Goal: Information Seeking & Learning: Learn about a topic

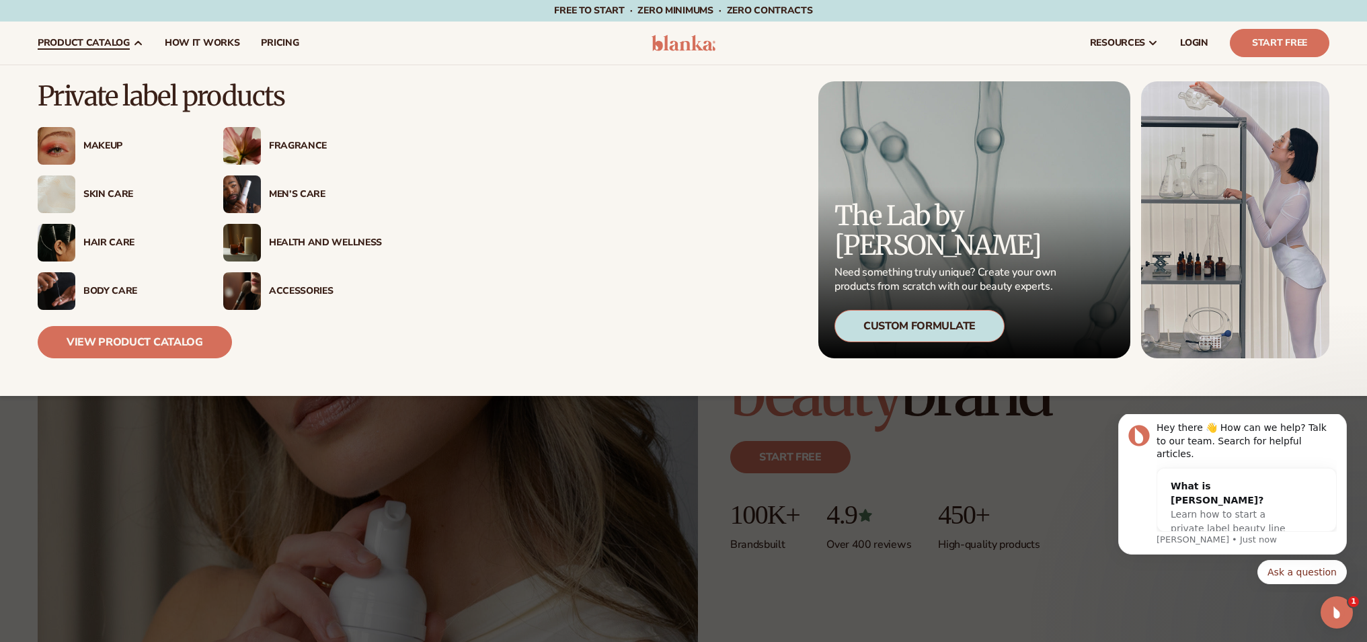
click at [69, 188] on img at bounding box center [57, 194] width 38 height 38
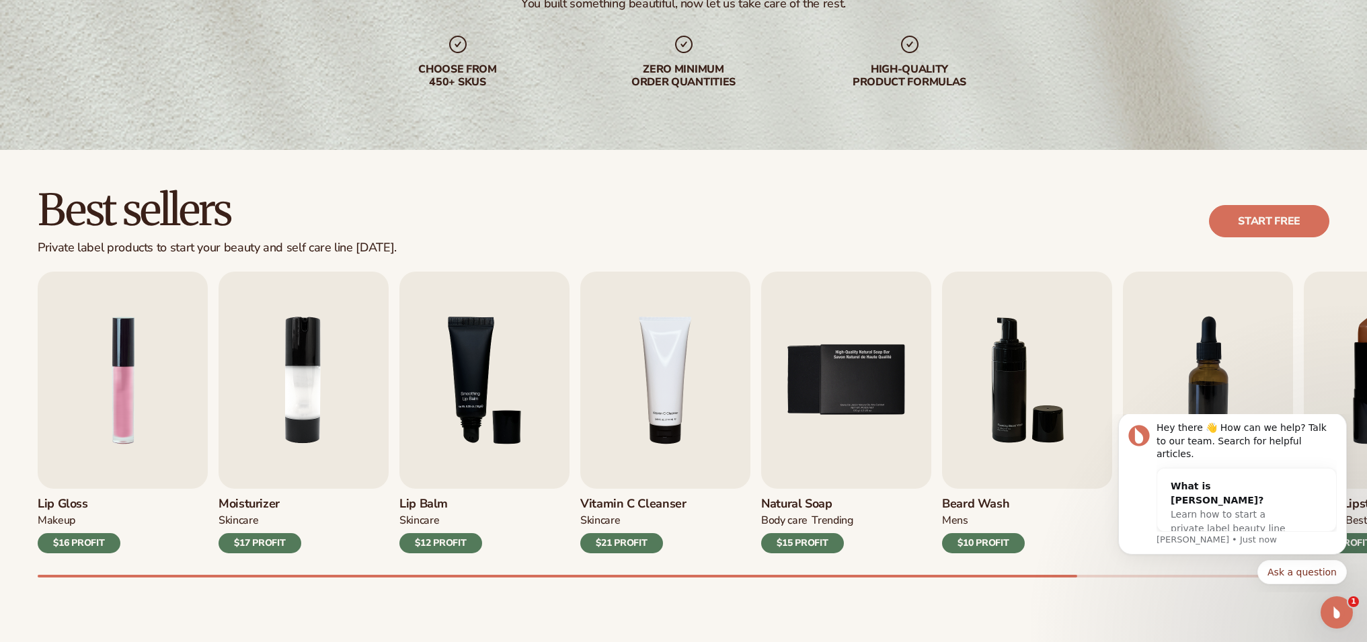
scroll to position [246, 0]
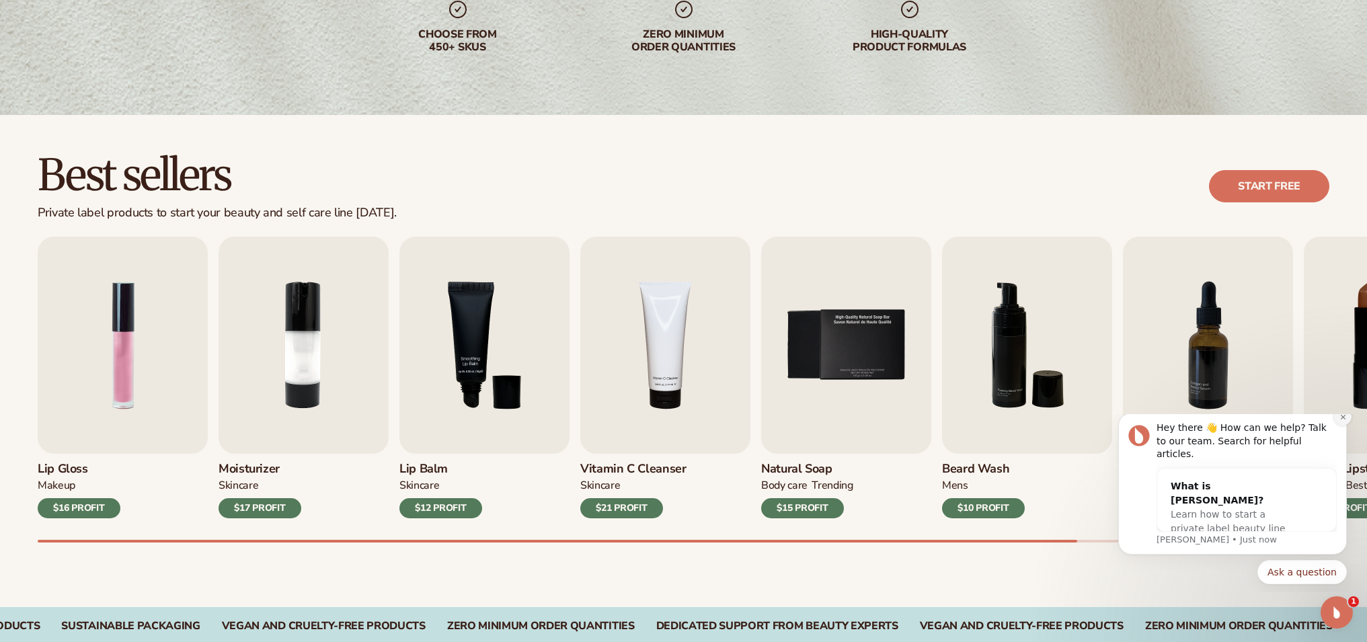
click at [1342, 419] on icon "Dismiss notification" at bounding box center [1342, 416] width 5 height 5
click at [1348, 430] on img "8 / 9" at bounding box center [1389, 345] width 170 height 217
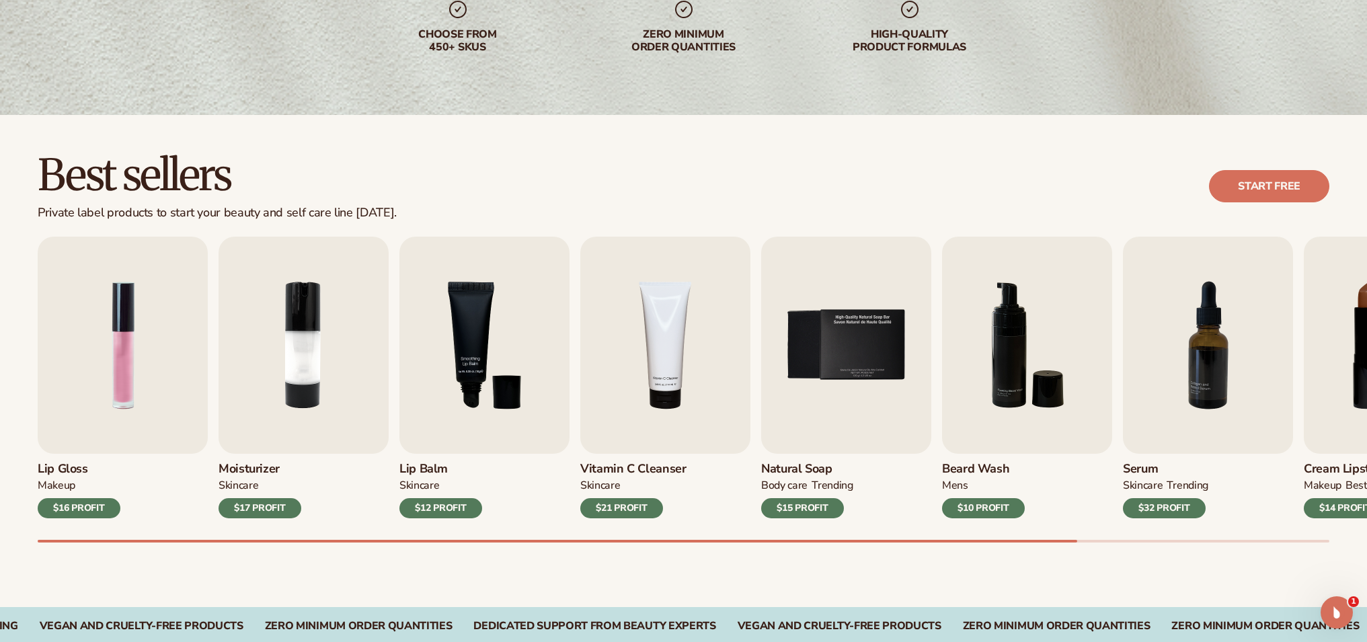
click at [1042, 540] on div at bounding box center [557, 541] width 1039 height 3
click at [1043, 540] on div at bounding box center [557, 541] width 1039 height 3
click at [964, 541] on div at bounding box center [557, 541] width 1039 height 3
click at [262, 425] on img "2 / 9" at bounding box center [304, 345] width 170 height 217
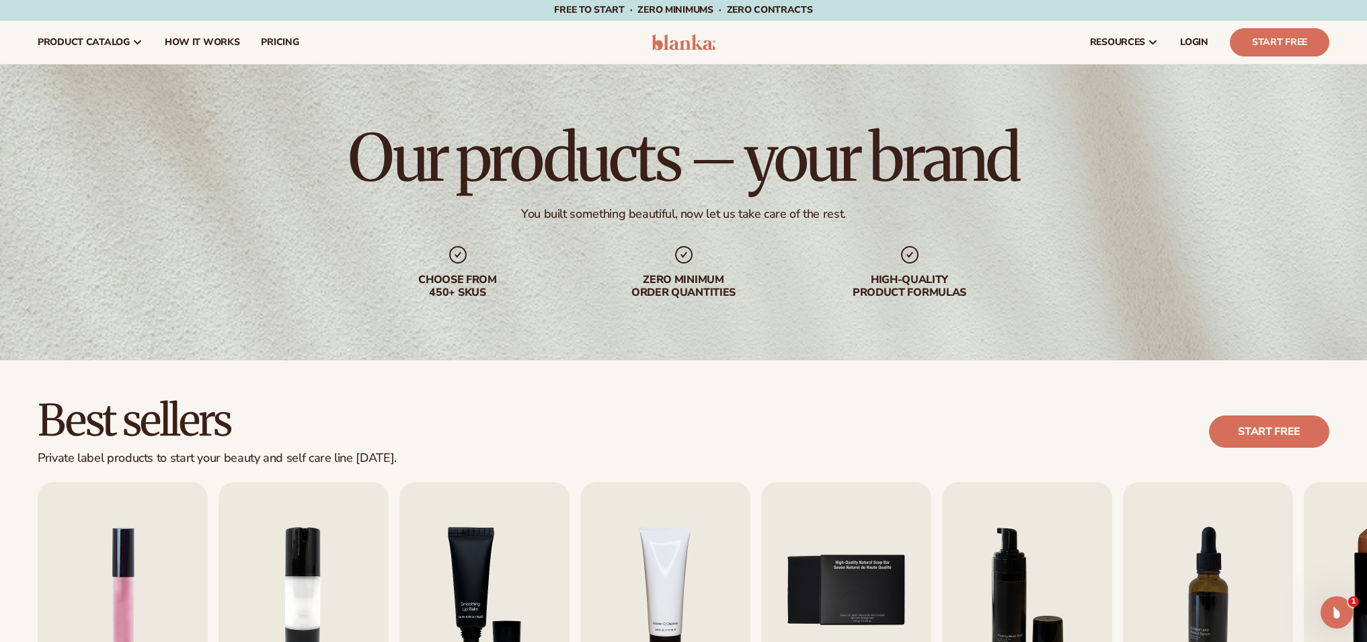
scroll to position [0, 0]
